Goal: Complete application form

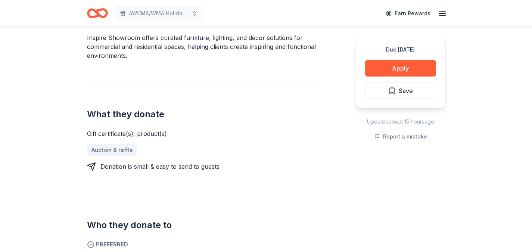
scroll to position [238, 0]
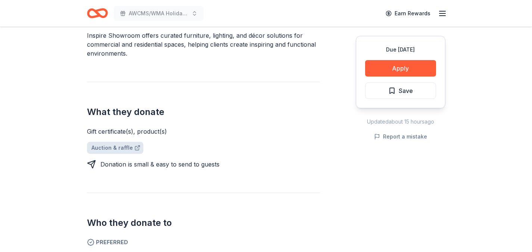
click at [103, 147] on link "Auction & raffle" at bounding box center [115, 148] width 56 height 12
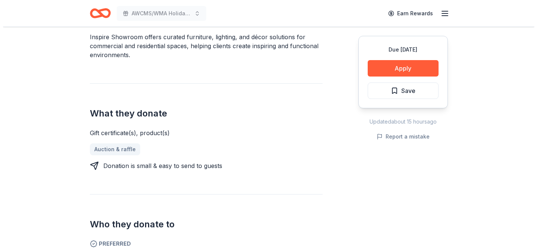
scroll to position [223, 0]
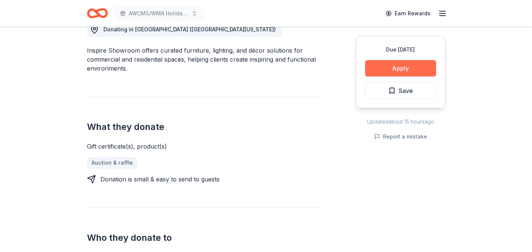
click at [376, 70] on button "Apply" at bounding box center [400, 68] width 71 height 16
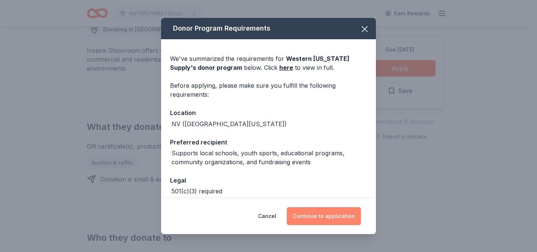
click at [318, 218] on button "Continue to application" at bounding box center [324, 216] width 74 height 18
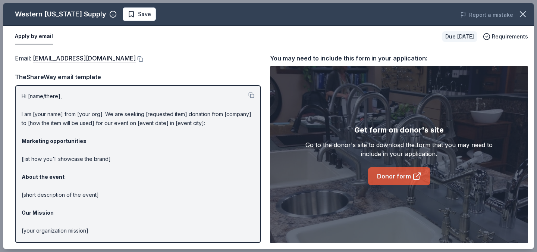
click at [378, 180] on link "Donor form" at bounding box center [399, 176] width 62 height 18
